Goal: Find specific page/section: Find specific page/section

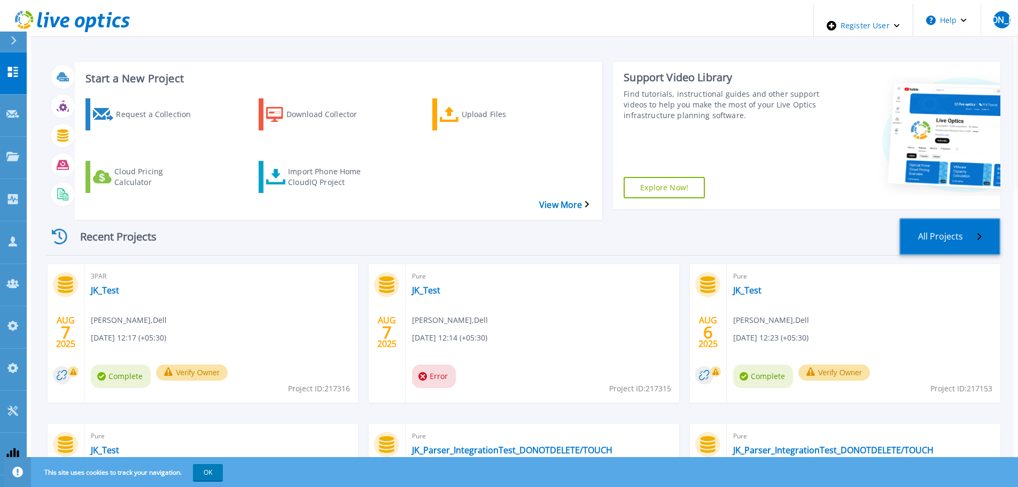
click at [974, 218] on link "All Projects" at bounding box center [950, 236] width 101 height 37
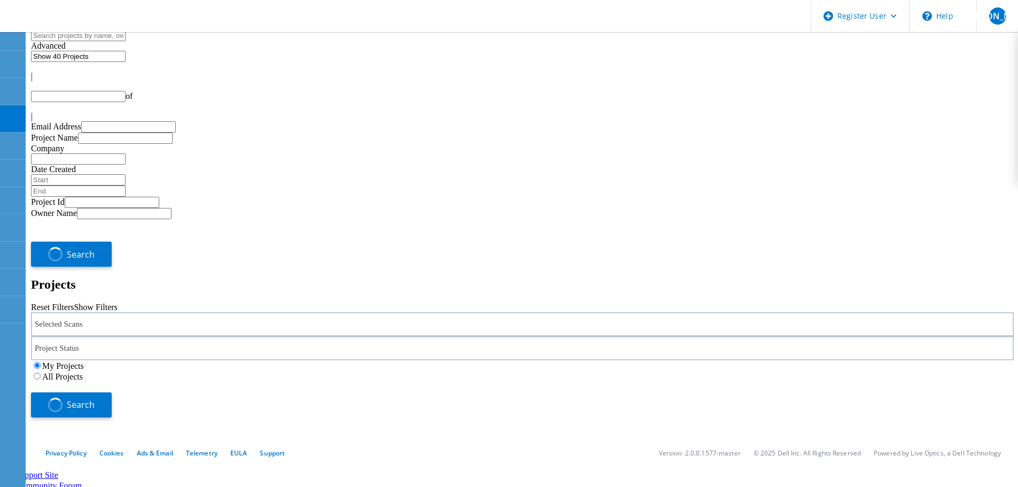
type input "1"
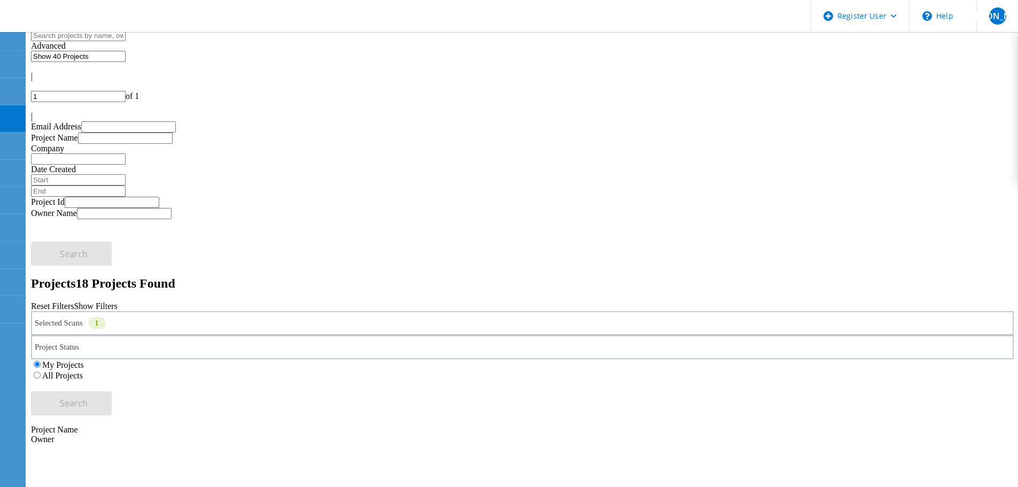
click at [161, 311] on div "Selected Scans 1" at bounding box center [522, 323] width 983 height 24
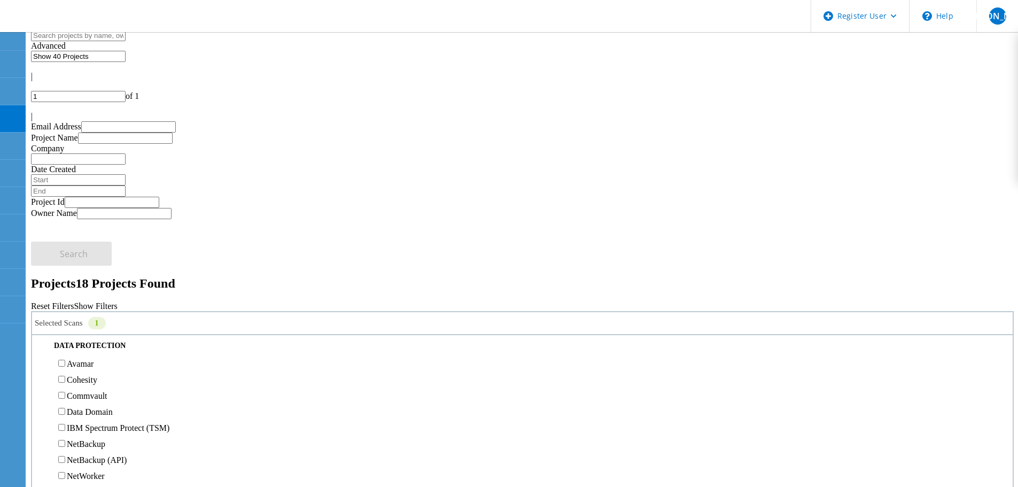
click at [83, 371] on label "All Projects" at bounding box center [62, 375] width 41 height 9
click at [41, 372] on input "All Projects" at bounding box center [37, 375] width 7 height 7
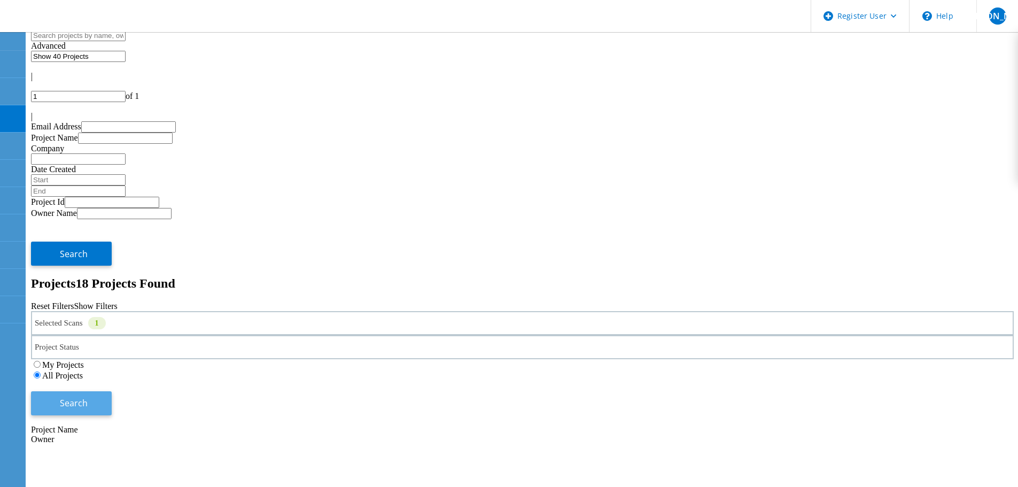
click at [112, 391] on button "Search" at bounding box center [71, 403] width 81 height 24
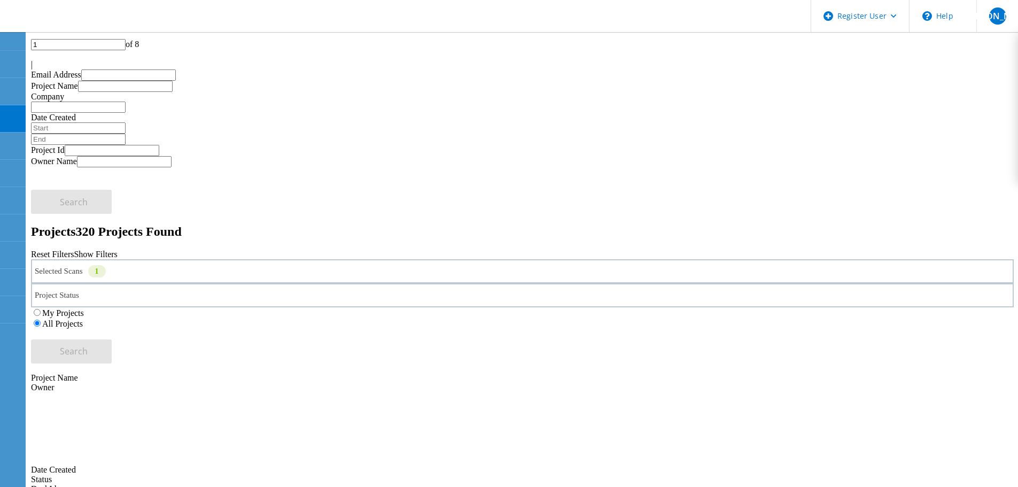
scroll to position [0, 0]
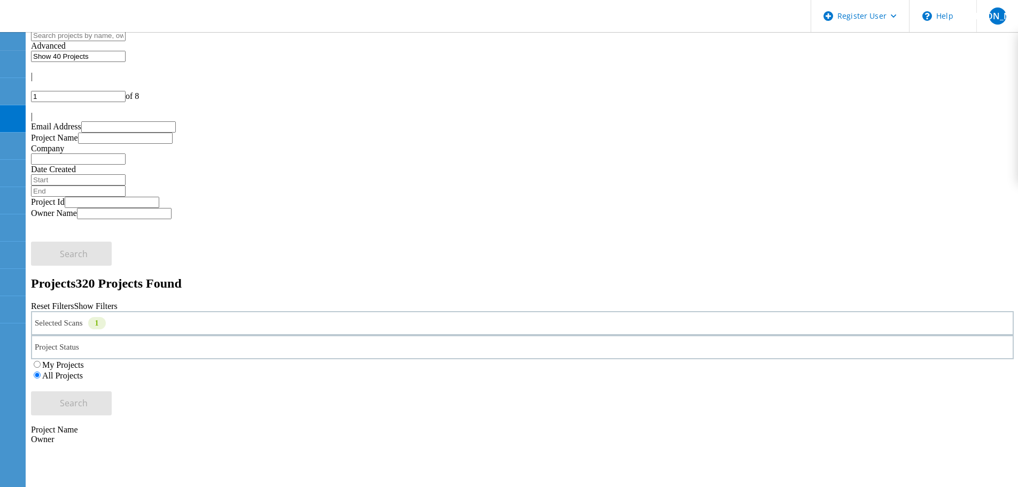
click at [84, 360] on label "My Projects" at bounding box center [63, 364] width 42 height 9
click at [41, 361] on input "My Projects" at bounding box center [37, 364] width 7 height 7
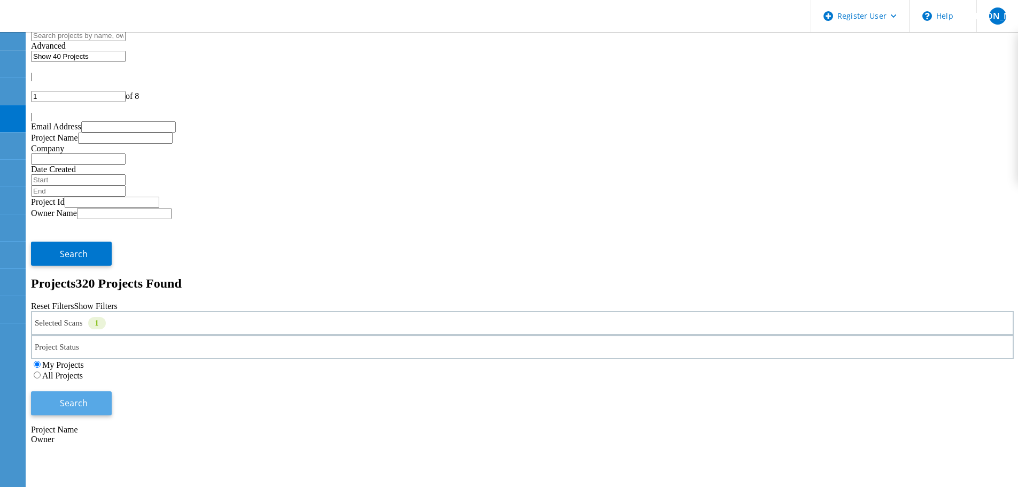
click at [88, 397] on span "Search" at bounding box center [74, 403] width 28 height 12
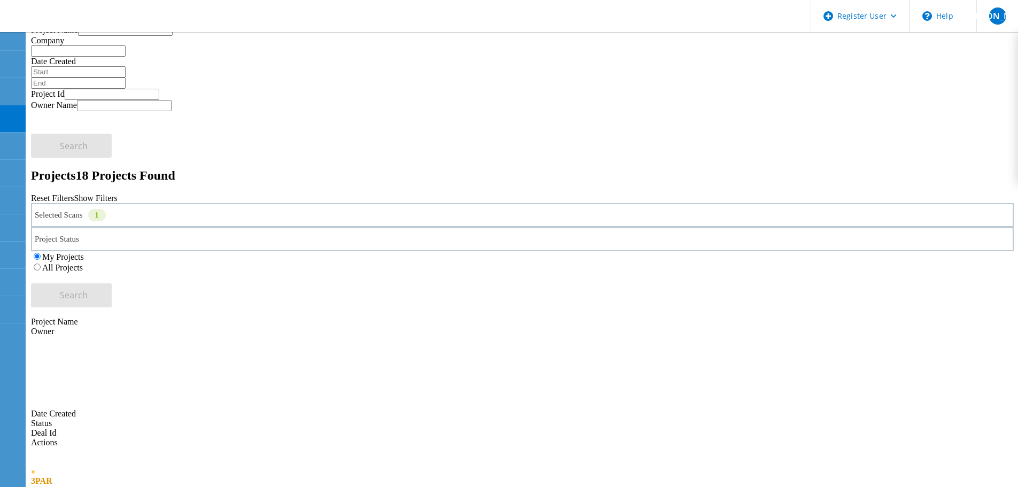
scroll to position [107, 0]
